Goal: Use online tool/utility: Utilize a website feature to perform a specific function

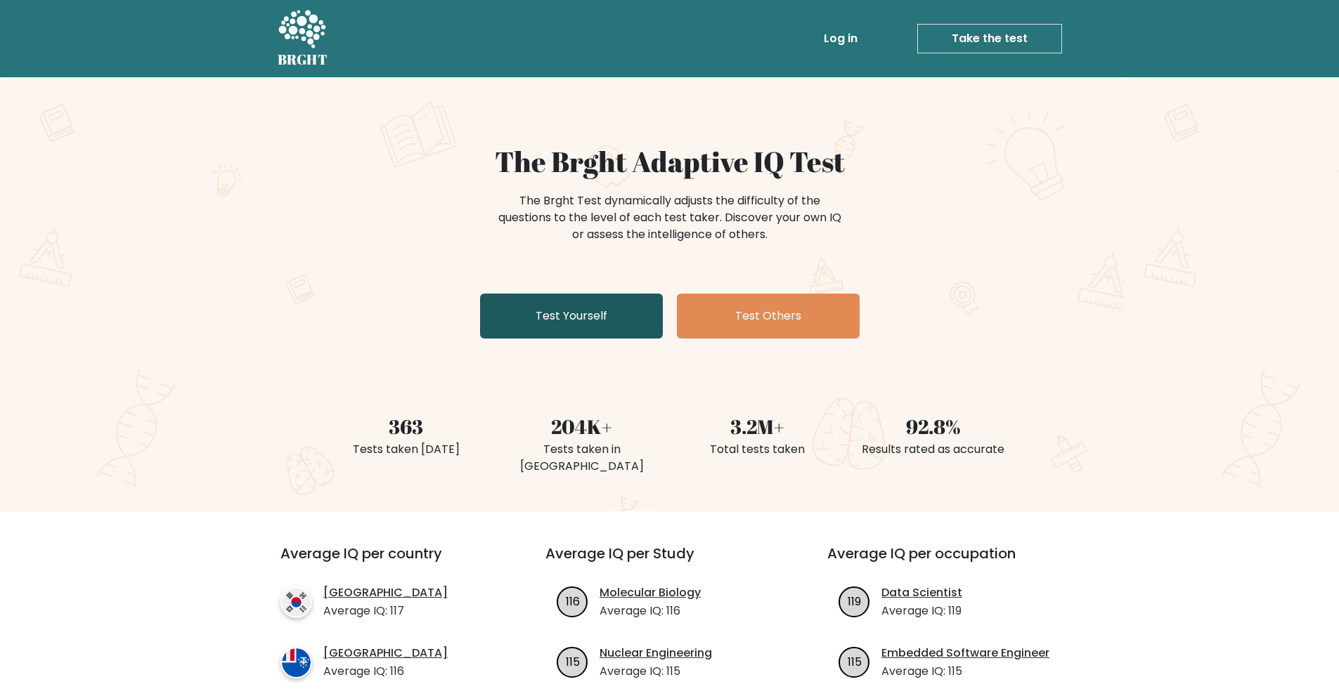
click at [600, 309] on link "Test Yourself" at bounding box center [571, 316] width 183 height 45
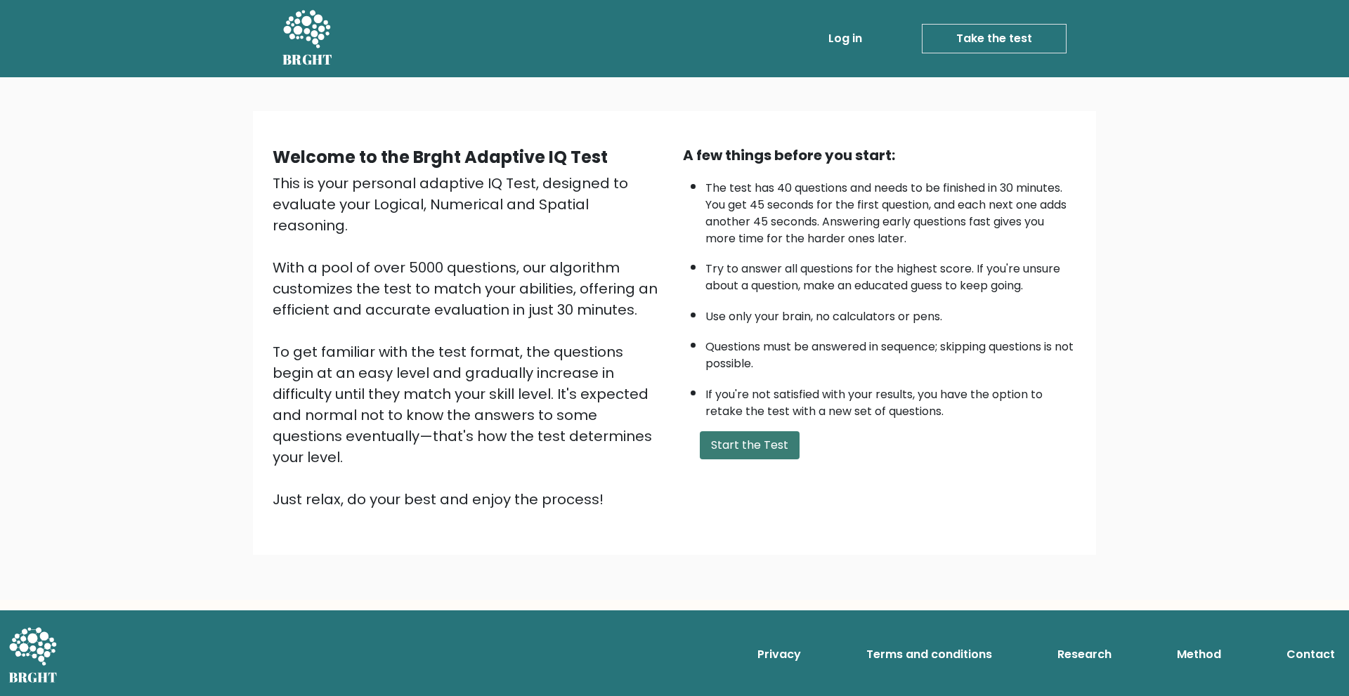
click at [732, 453] on button "Start the Test" at bounding box center [750, 446] width 100 height 28
click at [950, 40] on link "Take the test" at bounding box center [994, 39] width 145 height 30
click at [724, 440] on button "Start the Test" at bounding box center [750, 446] width 100 height 28
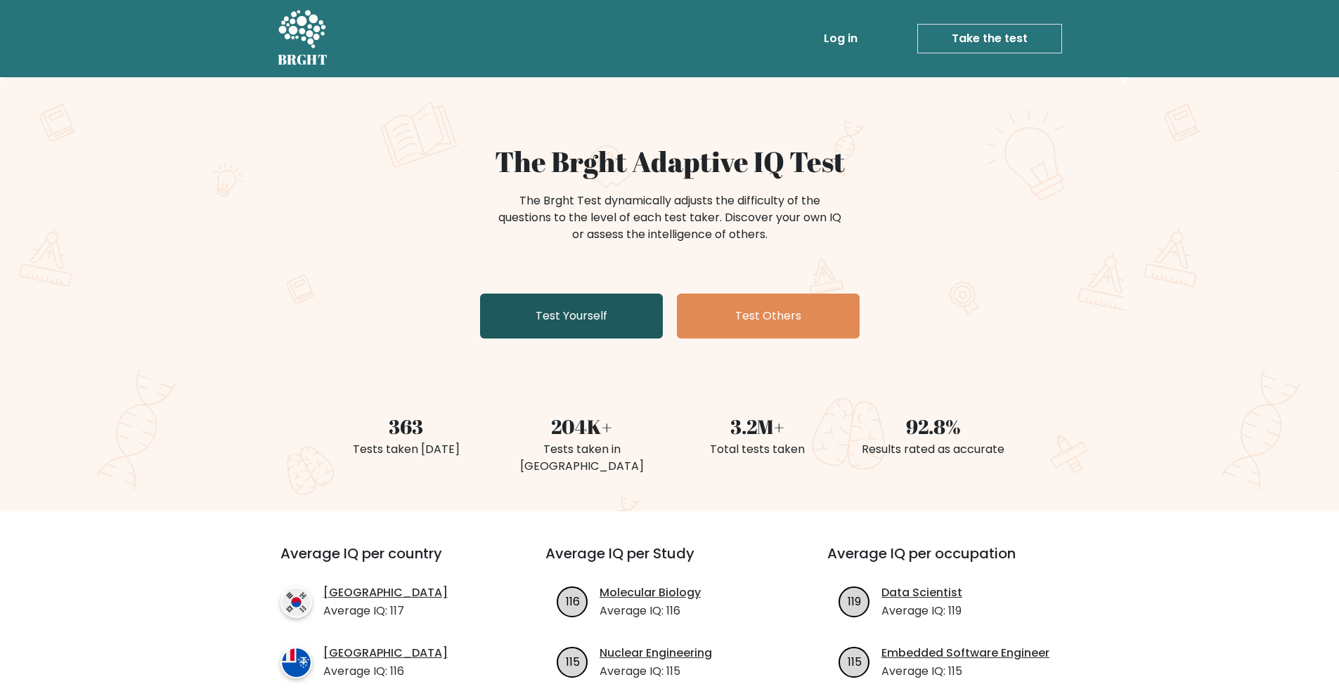
click at [614, 295] on link "Test Yourself" at bounding box center [571, 316] width 183 height 45
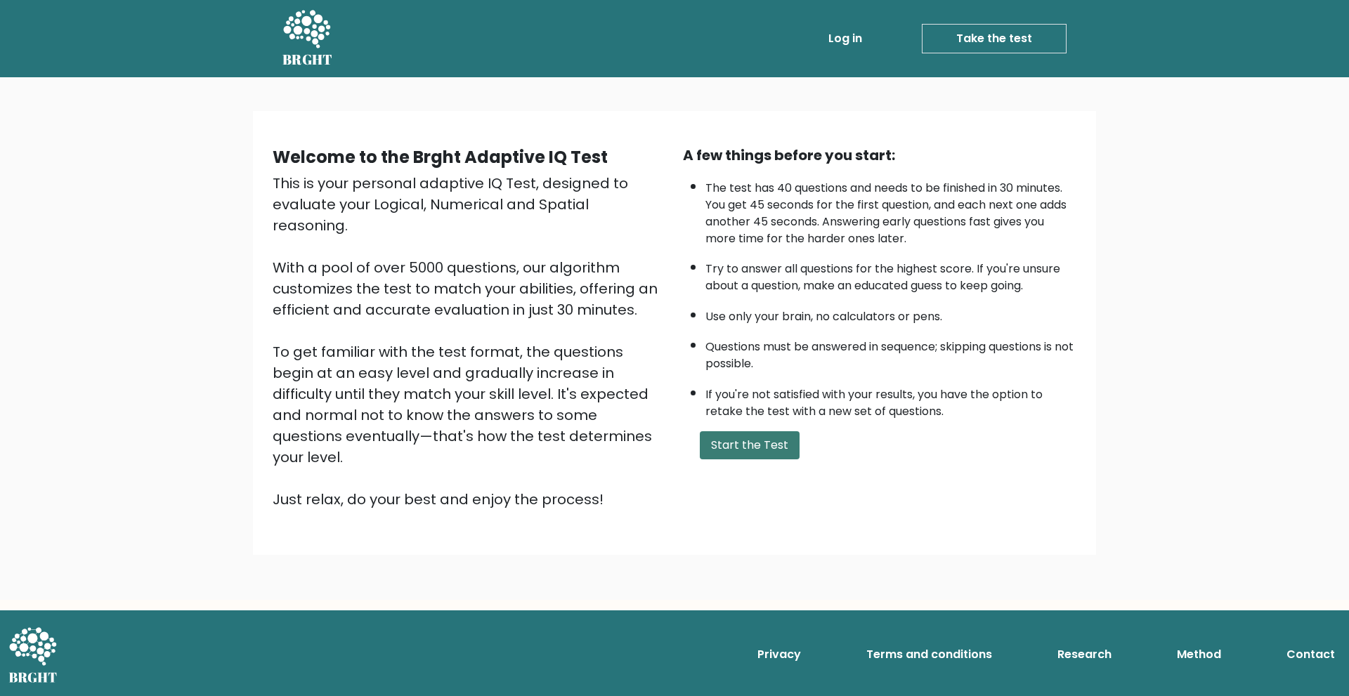
click at [746, 437] on button "Start the Test" at bounding box center [750, 446] width 100 height 28
